Goal: Find specific fact: Find specific fact

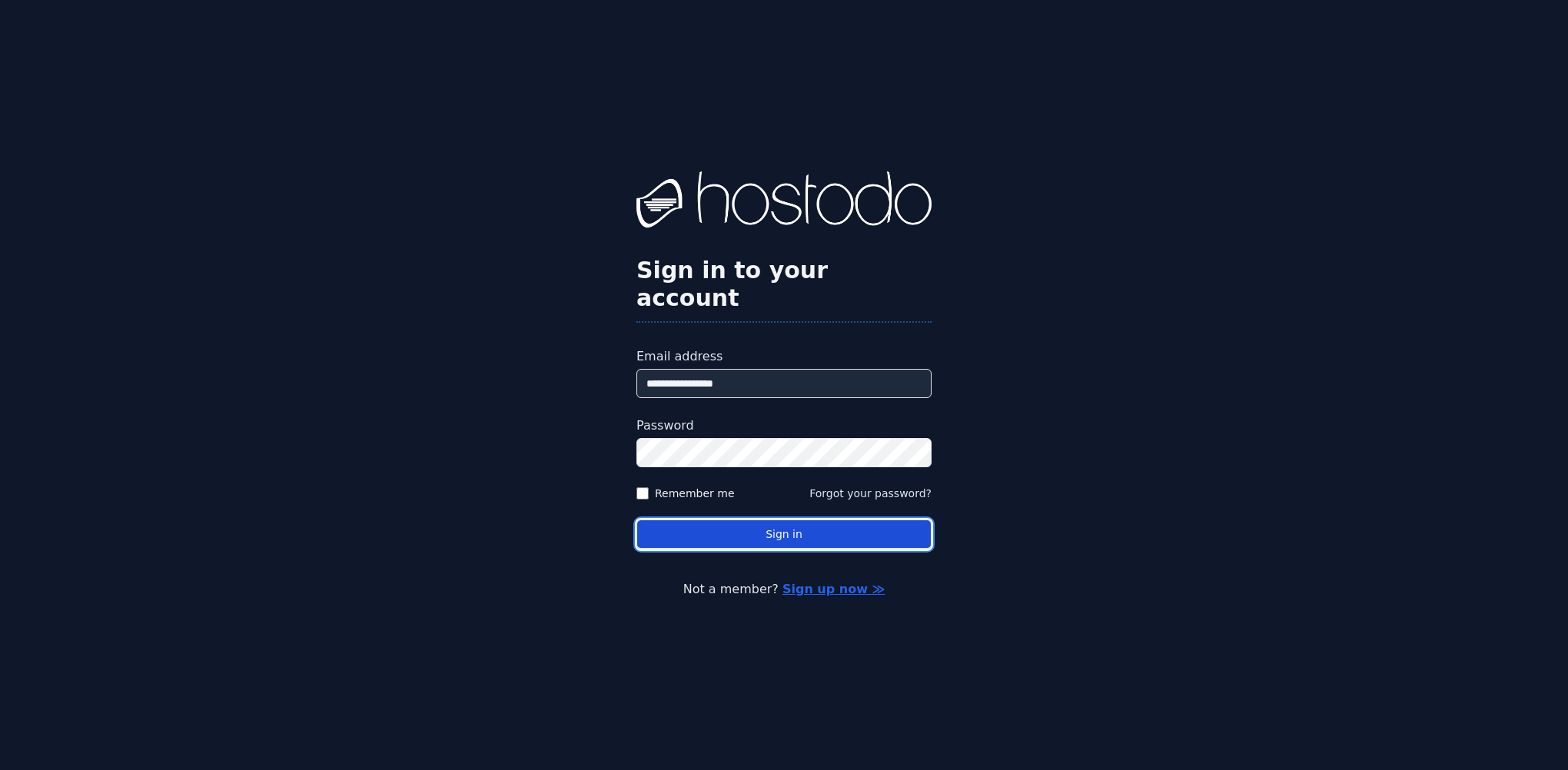
click at [708, 520] on button "Sign in" at bounding box center [784, 535] width 295 height 30
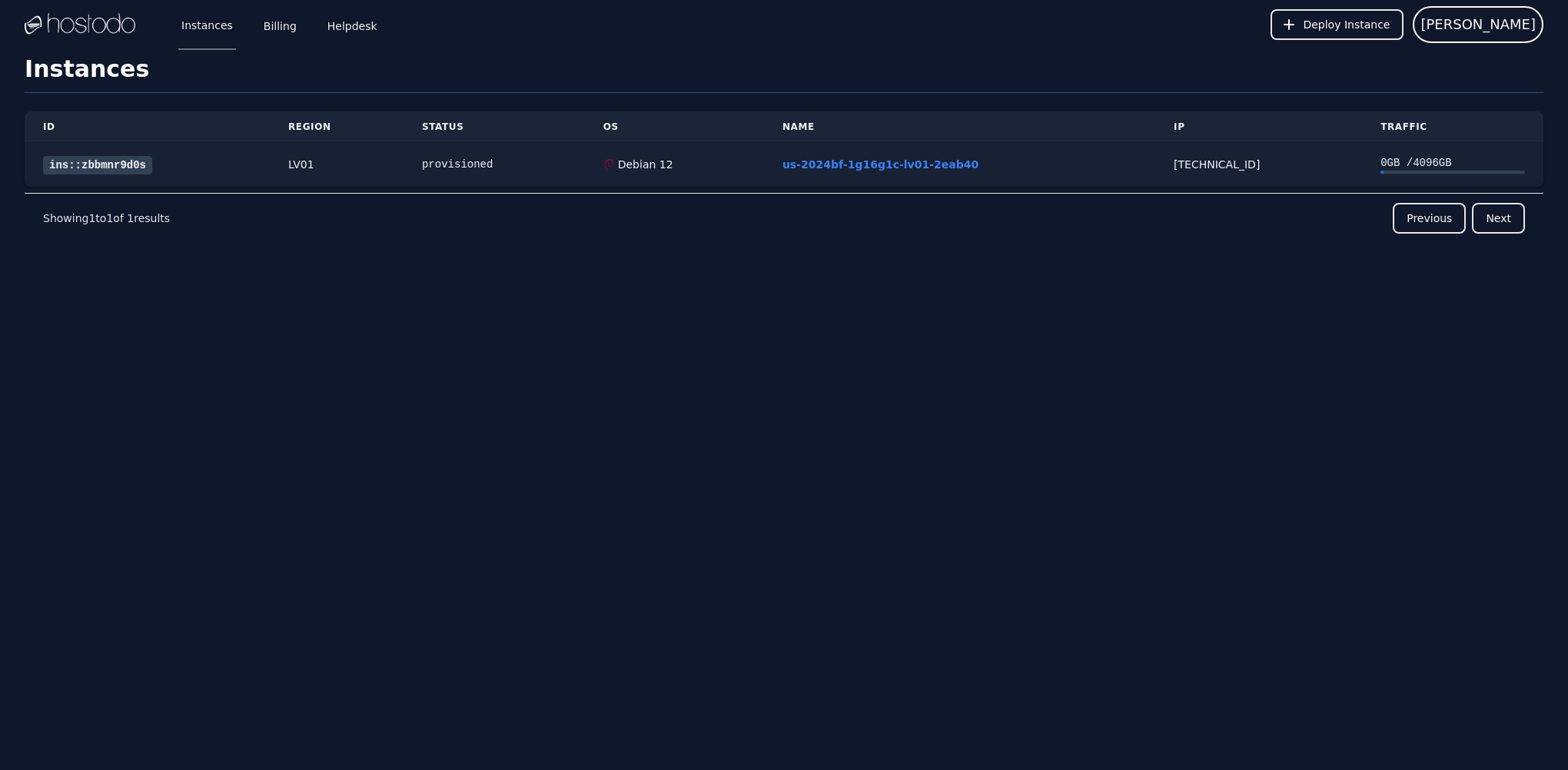
click at [115, 156] on link "ins::zbbmnr9d0s" at bounding box center [97, 165] width 109 height 19
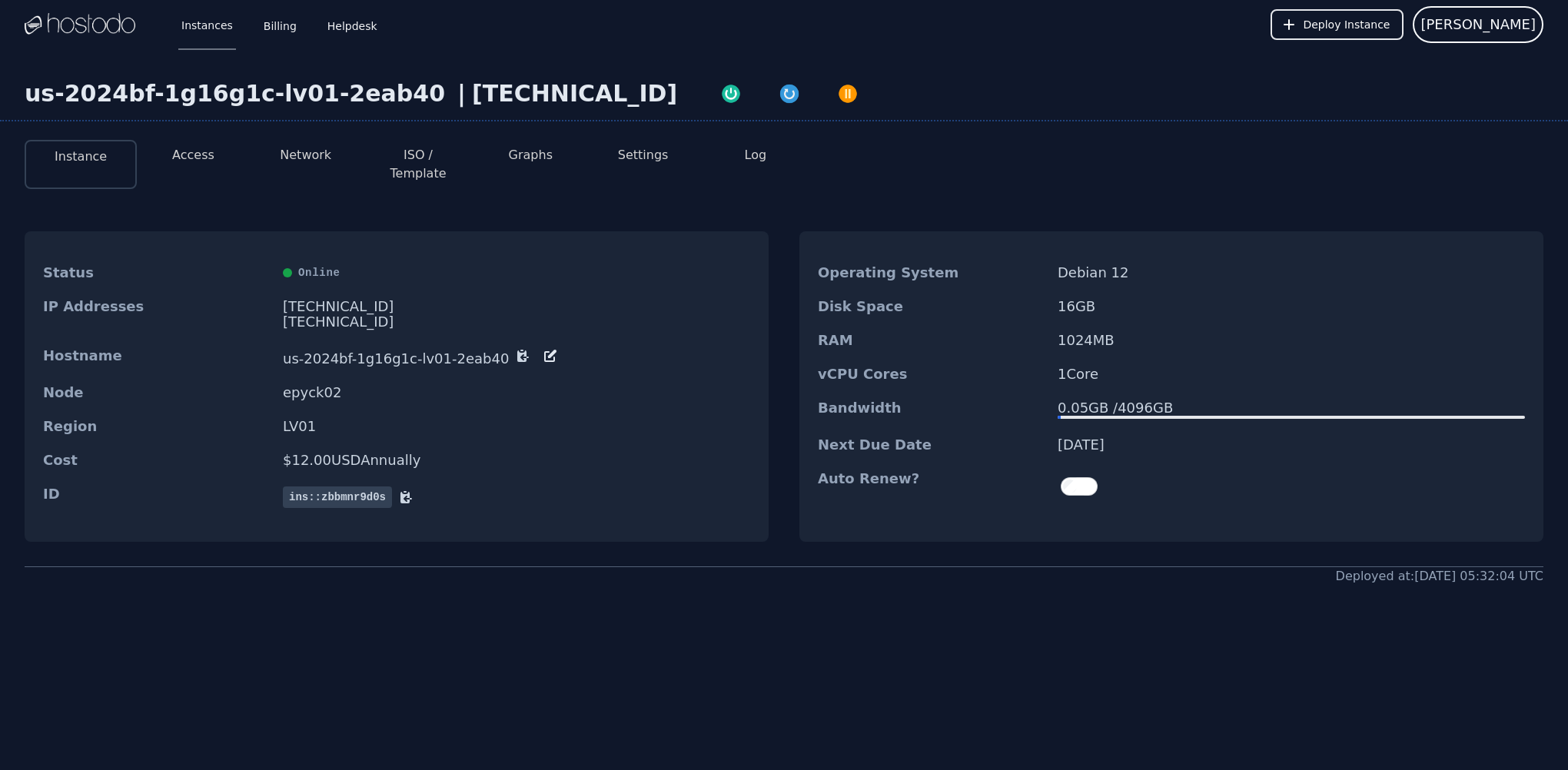
click at [858, 612] on div "us-2024bf-1g16g1c-lv01-2eab40 | [TECHNICAL_ID] Instance Access Network ISO / Te…" at bounding box center [784, 394] width 1568 height 690
drag, startPoint x: 284, startPoint y: 305, endPoint x: 538, endPoint y: 308, distance: 254.0
click at [538, 308] on div "IP Addresses [TECHNICAL_ID] [TECHNICAL_ID]" at bounding box center [396, 314] width 744 height 49
copy div "[TECHNICAL_ID]"
